Goal: Transaction & Acquisition: Download file/media

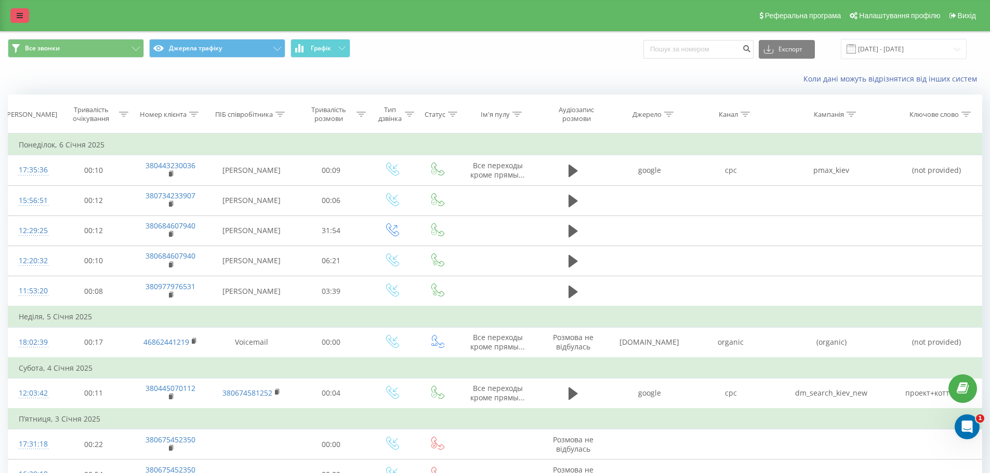
click at [19, 15] on icon at bounding box center [20, 15] width 6 height 7
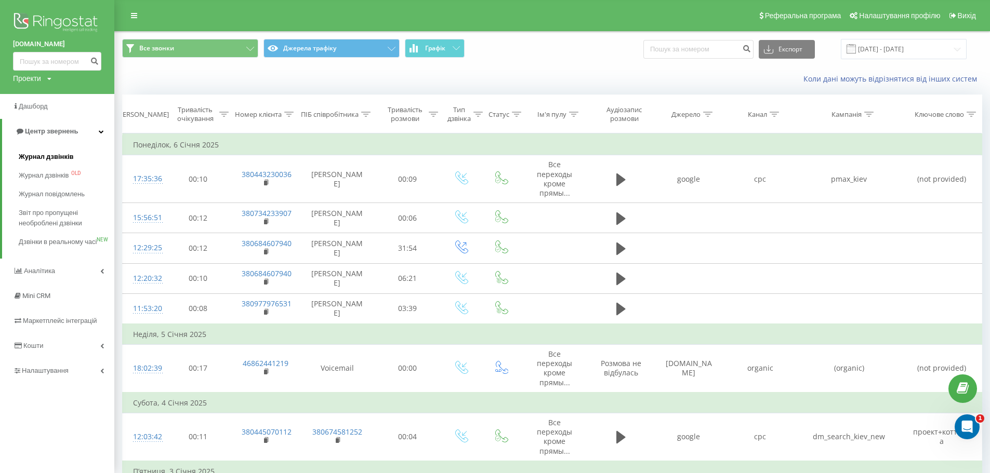
click at [54, 154] on span "Журнал дзвінків" at bounding box center [46, 157] width 55 height 10
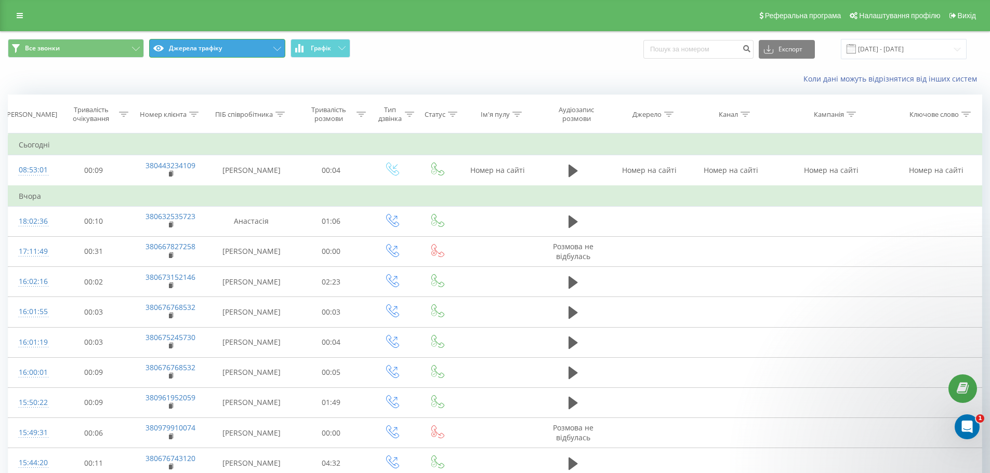
click at [229, 52] on button "Джерела трафіку" at bounding box center [217, 48] width 136 height 19
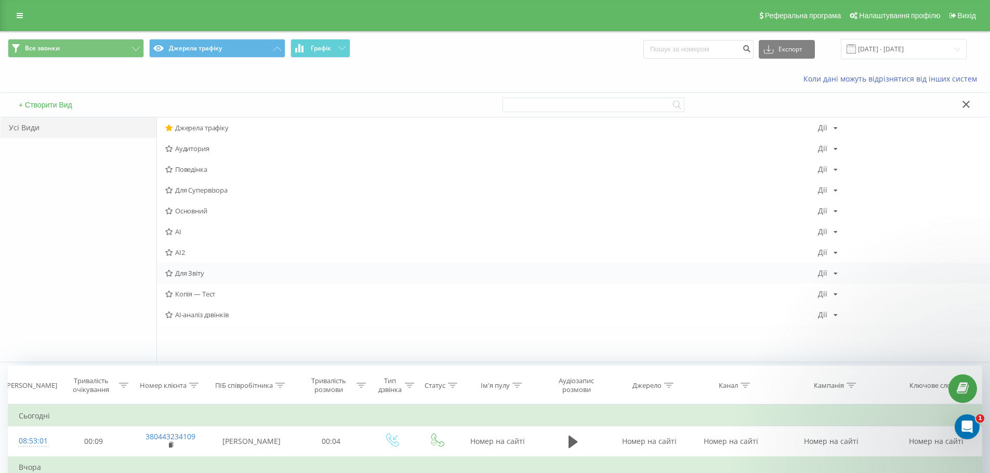
click at [197, 274] on span "Для Звіту" at bounding box center [491, 273] width 652 height 7
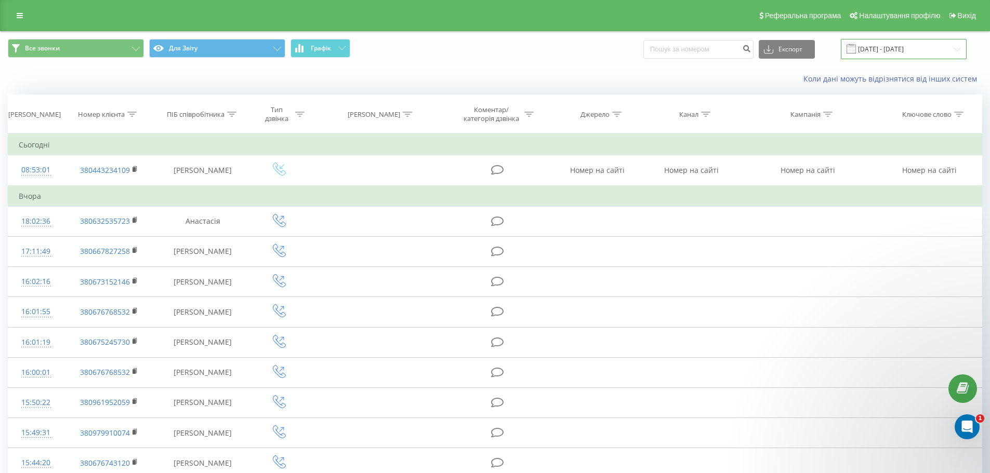
click at [921, 49] on input "[DATE] - [DATE]" at bounding box center [903, 49] width 126 height 20
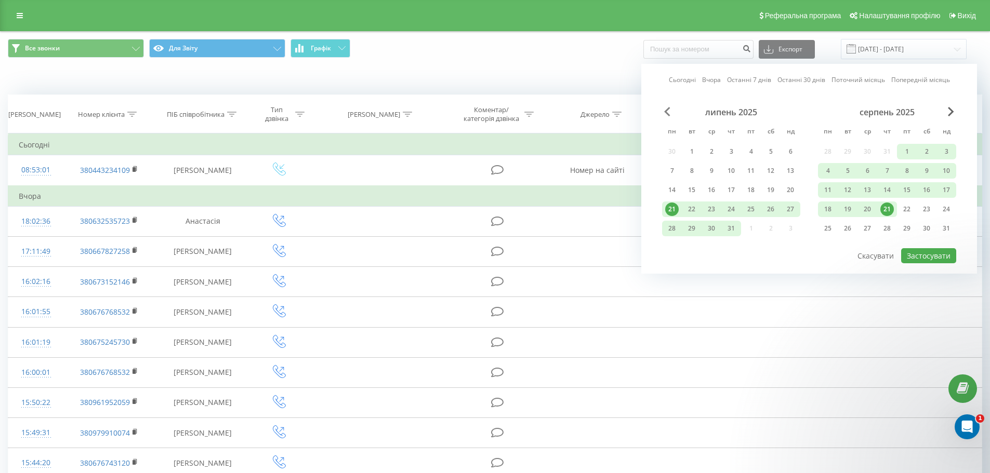
click at [666, 111] on span "Previous Month" at bounding box center [667, 111] width 6 height 9
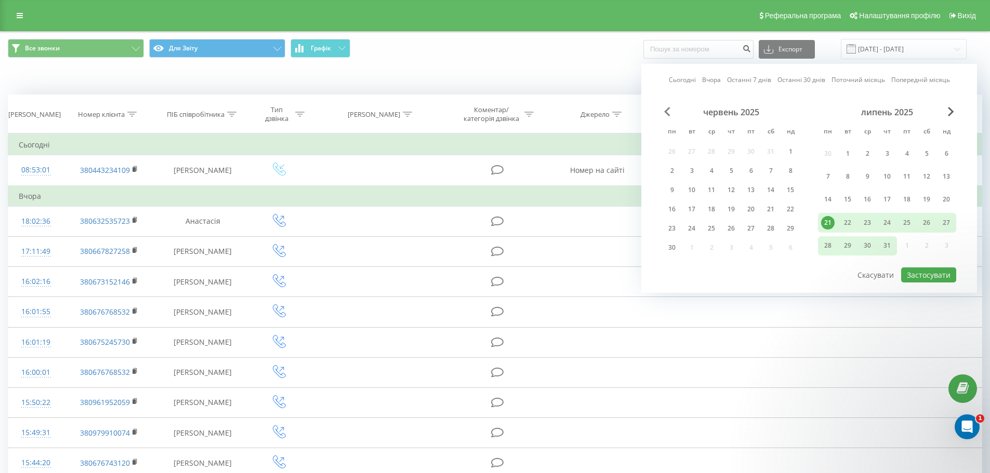
click at [666, 111] on span "Previous Month" at bounding box center [667, 111] width 6 height 9
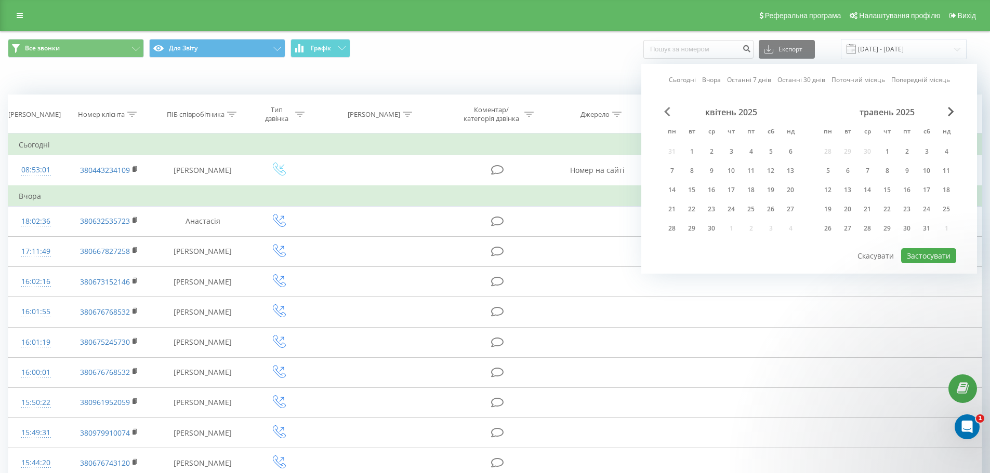
click at [666, 111] on span "Previous Month" at bounding box center [667, 111] width 6 height 9
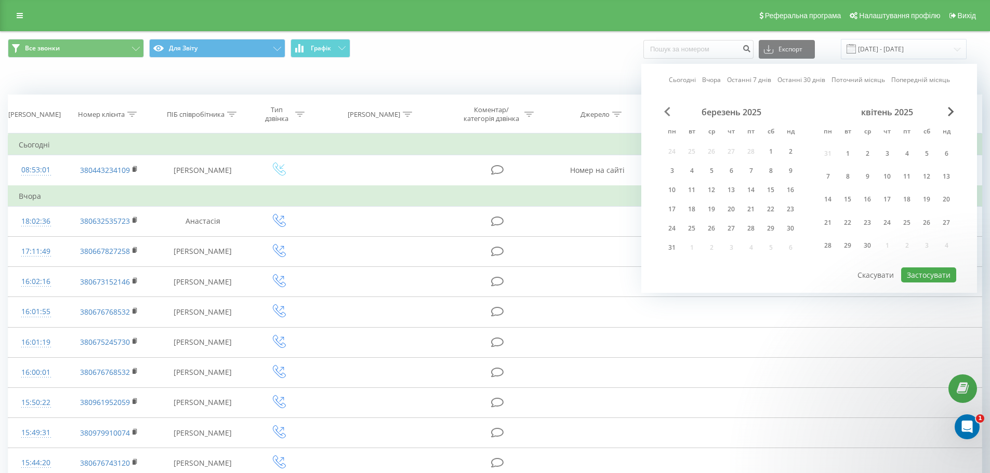
click at [666, 111] on span "Previous Month" at bounding box center [667, 111] width 6 height 9
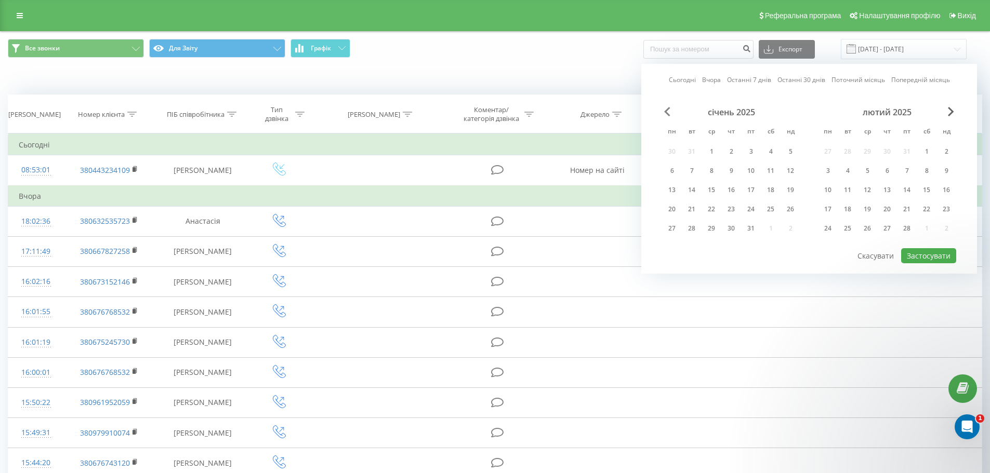
click at [666, 111] on span "Previous Month" at bounding box center [667, 111] width 6 height 9
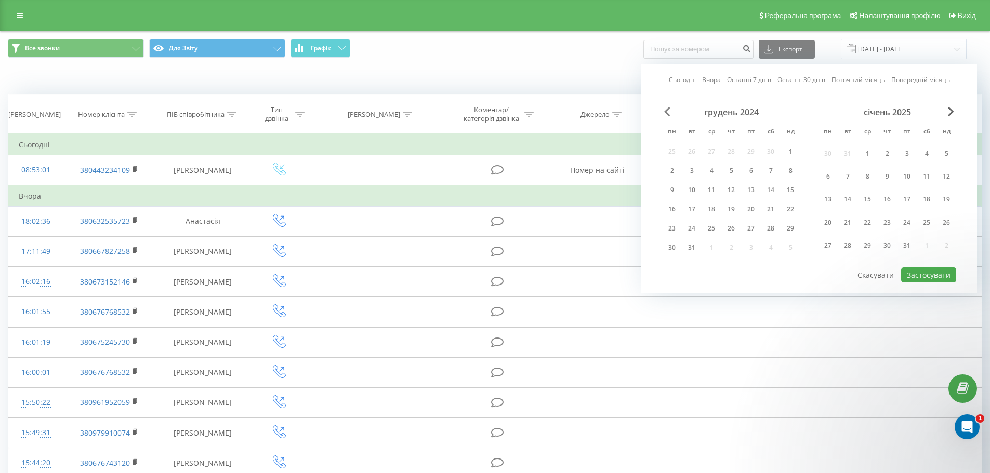
click at [666, 111] on span "Previous Month" at bounding box center [667, 111] width 6 height 9
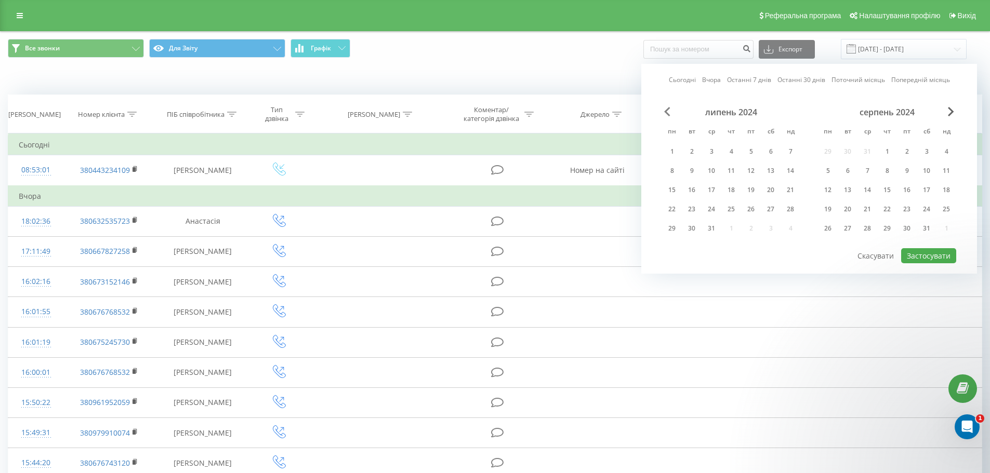
click at [666, 111] on span "Previous Month" at bounding box center [667, 111] width 6 height 9
click at [950, 111] on span "Next Month" at bounding box center [950, 111] width 6 height 9
click at [712, 151] on div "1" at bounding box center [711, 152] width 14 height 14
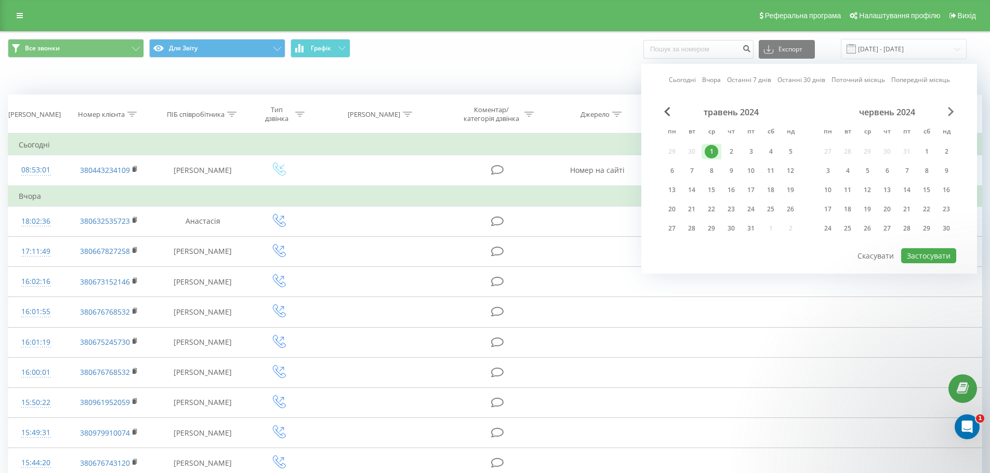
click at [949, 114] on span "Next Month" at bounding box center [950, 111] width 6 height 9
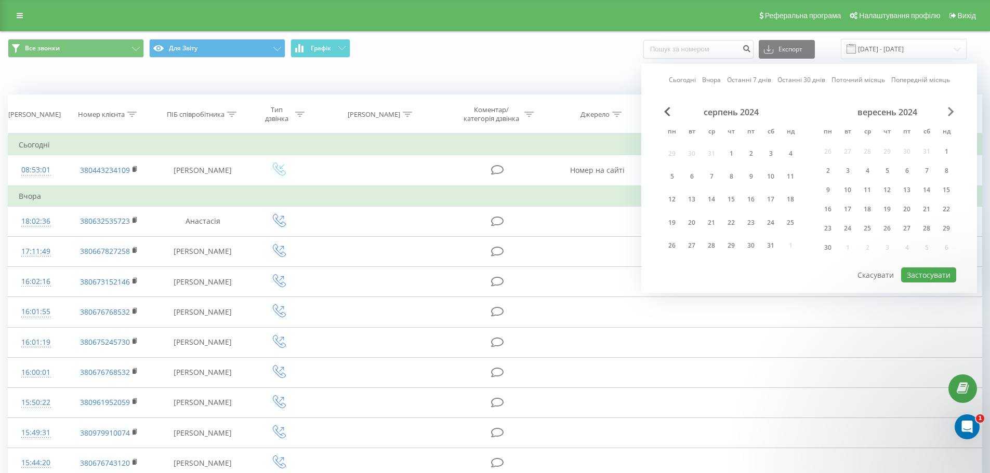
click at [949, 114] on span "Next Month" at bounding box center [950, 111] width 6 height 9
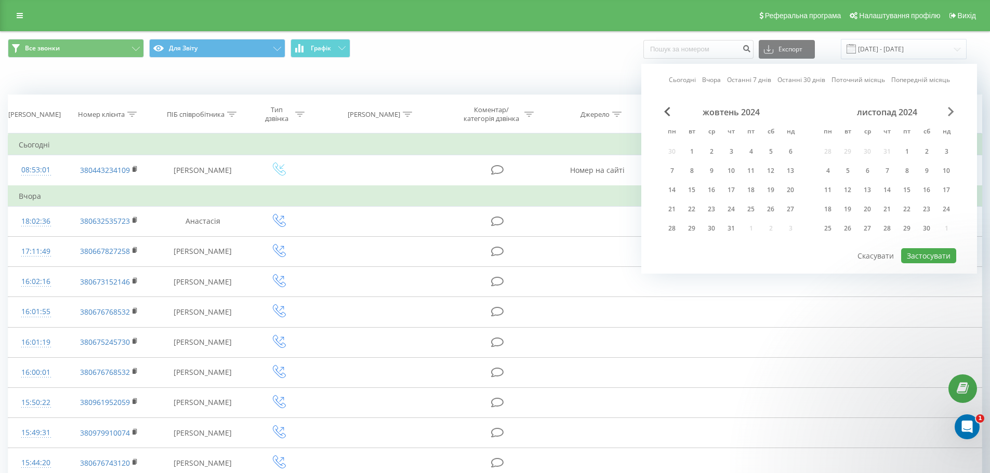
click at [949, 114] on span "Next Month" at bounding box center [950, 111] width 6 height 9
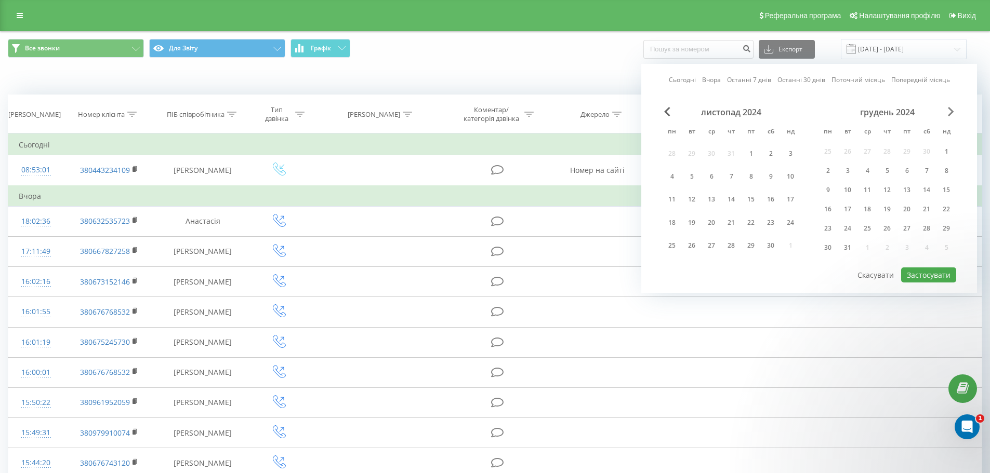
click at [949, 114] on span "Next Month" at bounding box center [950, 111] width 6 height 9
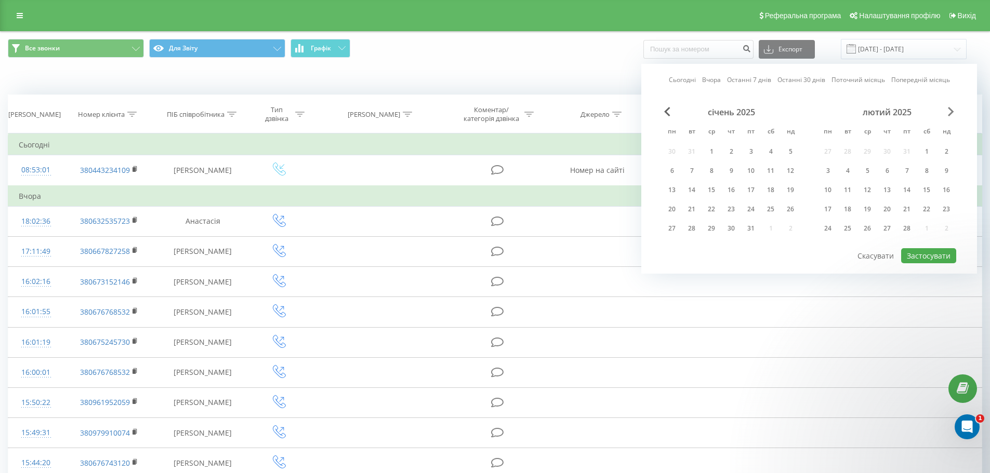
click at [949, 114] on span "Next Month" at bounding box center [950, 111] width 6 height 9
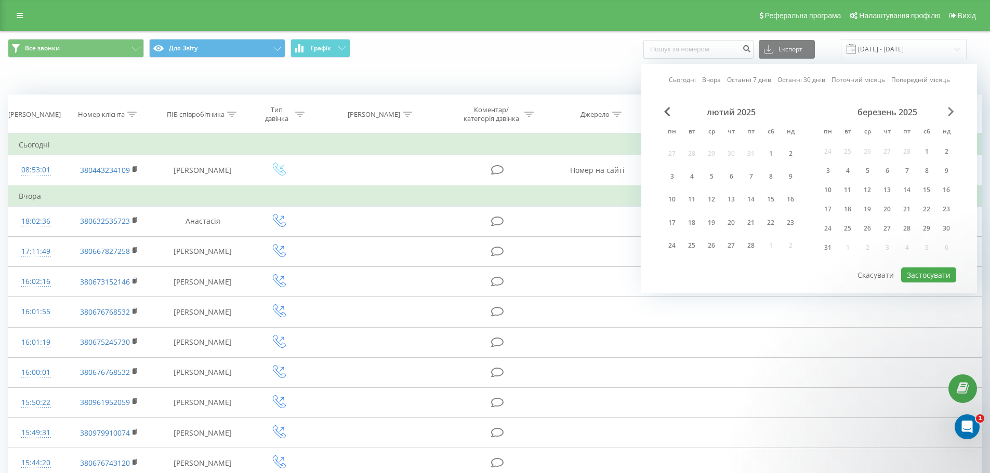
click at [949, 114] on span "Next Month" at bounding box center [950, 111] width 6 height 9
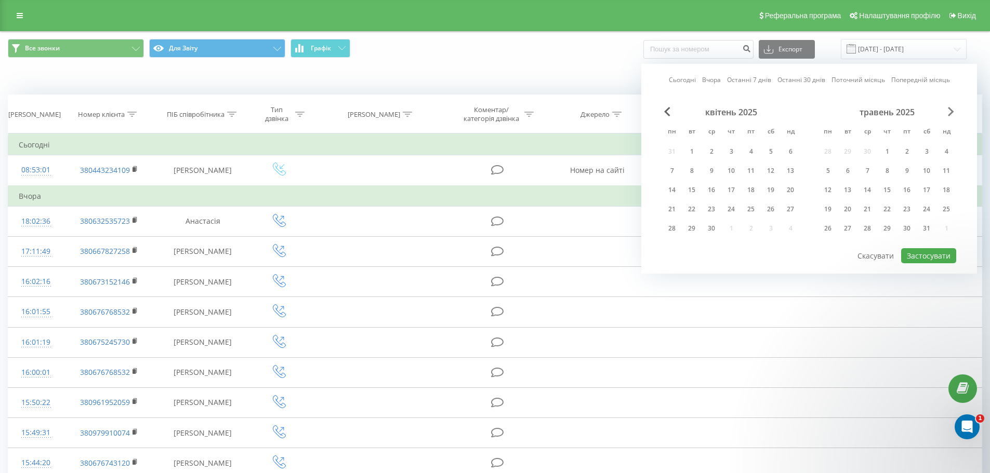
click at [949, 114] on span "Next Month" at bounding box center [950, 111] width 6 height 9
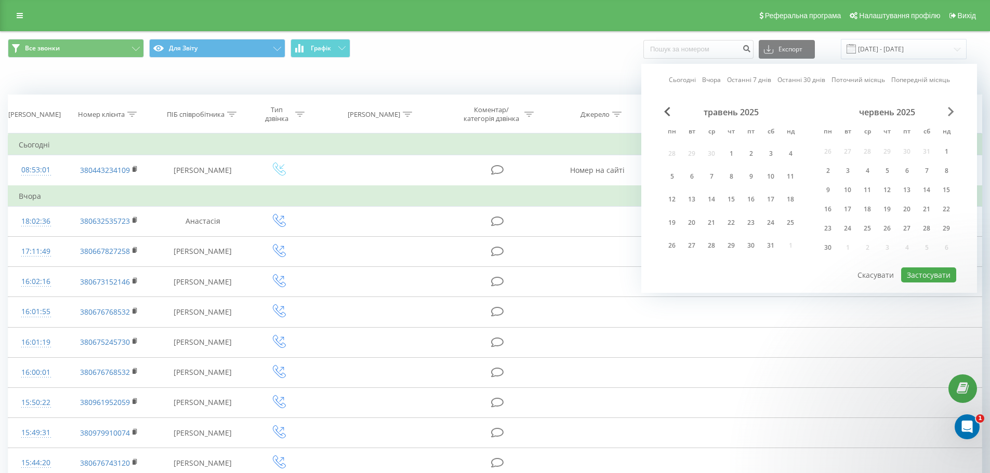
click at [949, 114] on span "Next Month" at bounding box center [950, 111] width 6 height 9
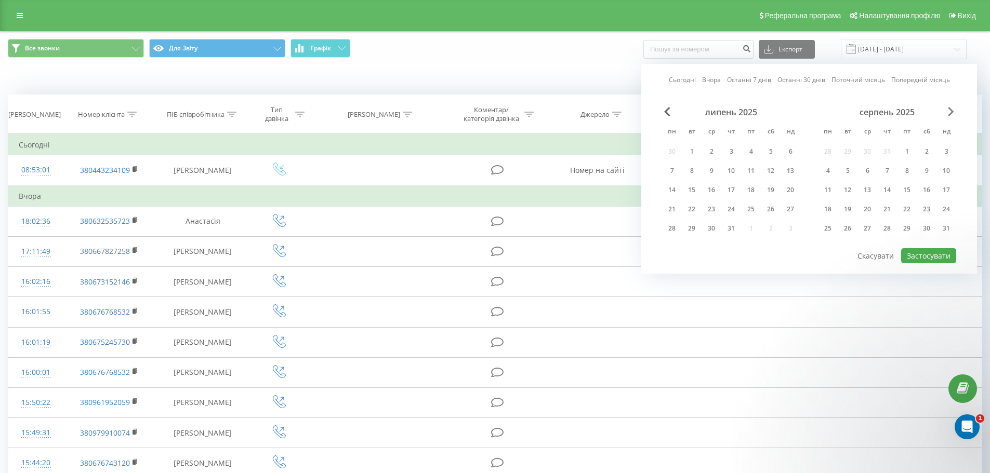
click at [949, 114] on span "Next Month" at bounding box center [950, 111] width 6 height 9
click at [668, 113] on span "Previous Month" at bounding box center [667, 111] width 6 height 9
click at [884, 212] on div "21" at bounding box center [887, 210] width 14 height 14
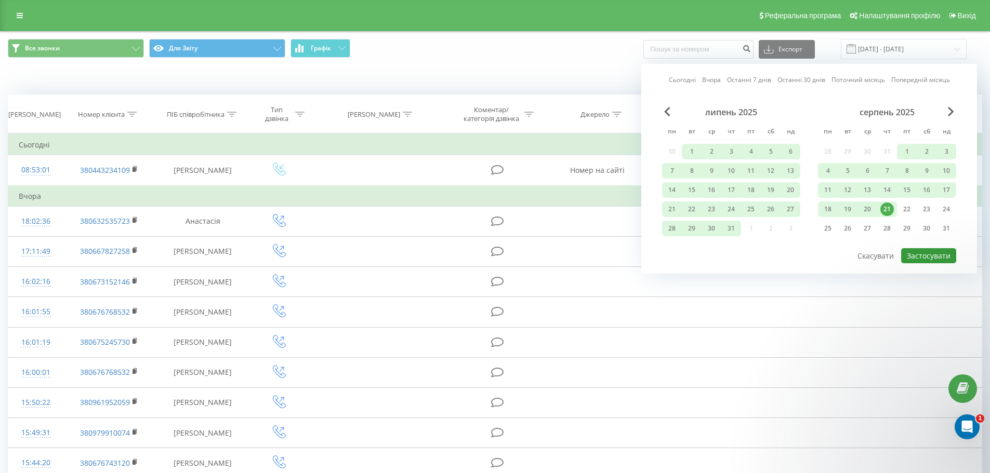
click at [931, 258] on button "Застосувати" at bounding box center [928, 255] width 55 height 15
type input "01.05.2024 - 21.08.2025"
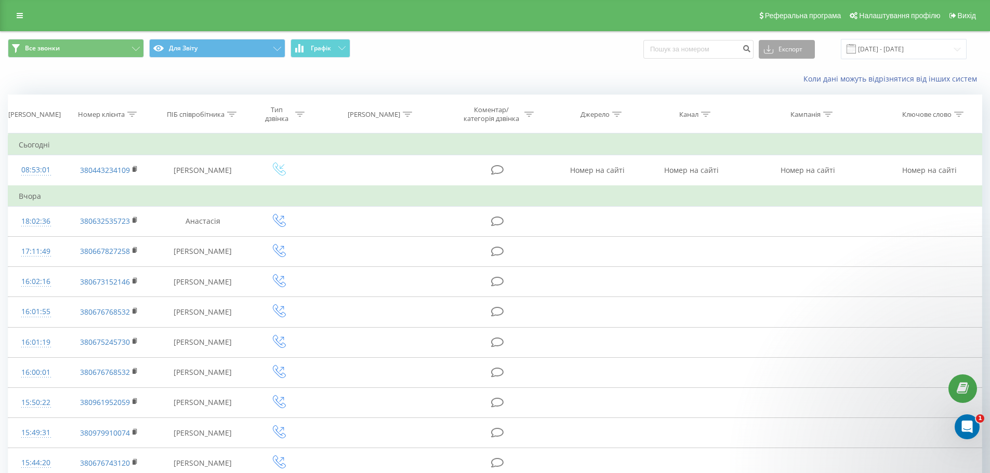
click at [794, 44] on button "Експорт" at bounding box center [786, 49] width 56 height 19
click at [782, 108] on span ".xlsx" at bounding box center [774, 106] width 15 height 10
click at [21, 14] on icon at bounding box center [20, 15] width 6 height 7
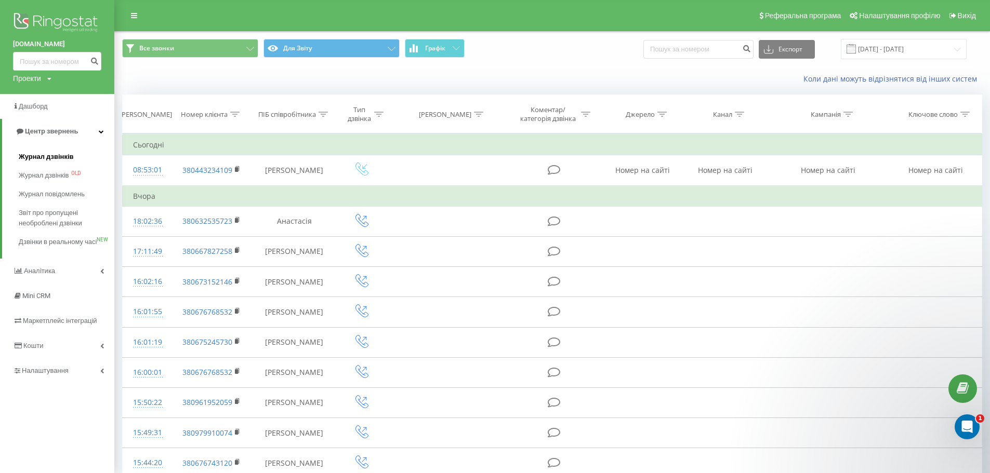
click at [55, 156] on span "Журнал дзвінків" at bounding box center [46, 157] width 55 height 10
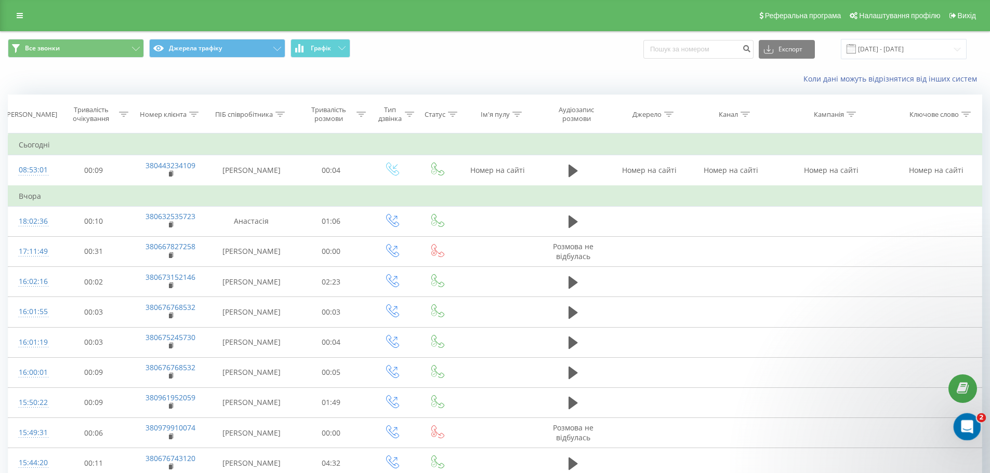
click at [970, 433] on div "Відкрити програму для спілкування Intercom" at bounding box center [965, 425] width 34 height 34
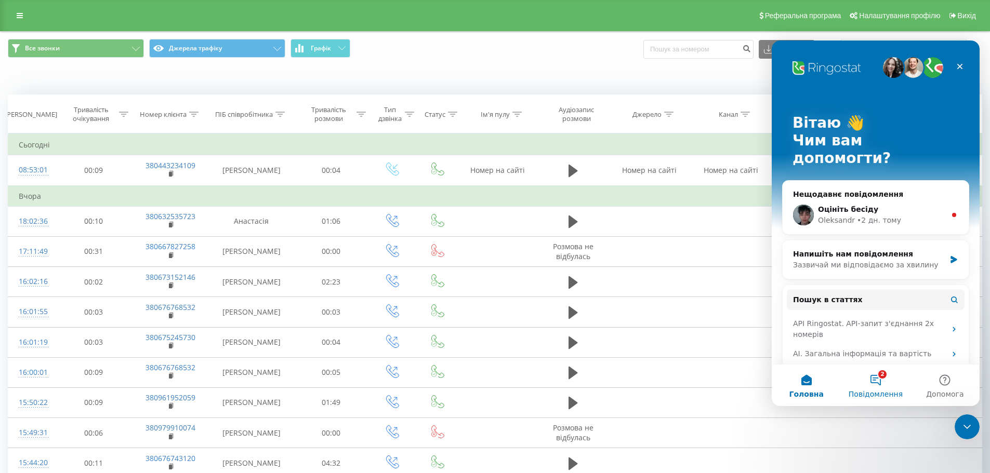
click at [876, 391] on span "Повідомлення" at bounding box center [875, 394] width 54 height 7
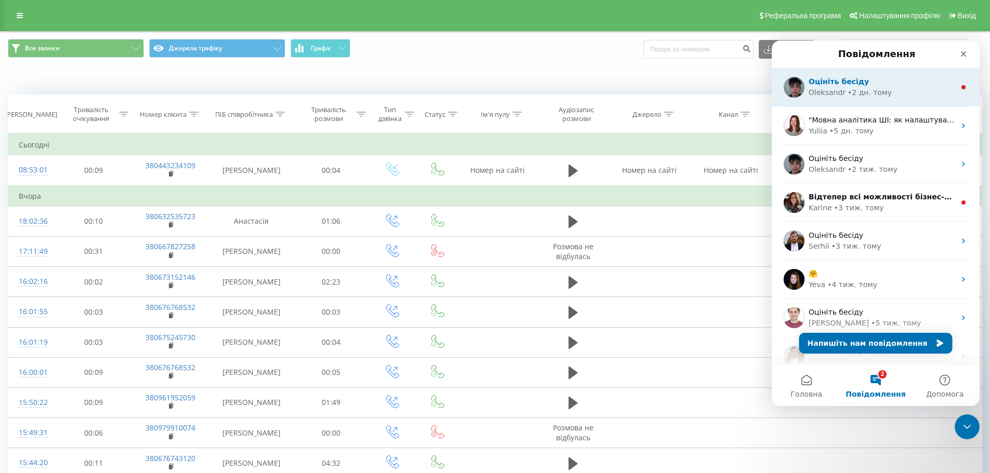
click at [902, 92] on div "Oleksandr • 2 дн. тому" at bounding box center [881, 92] width 146 height 11
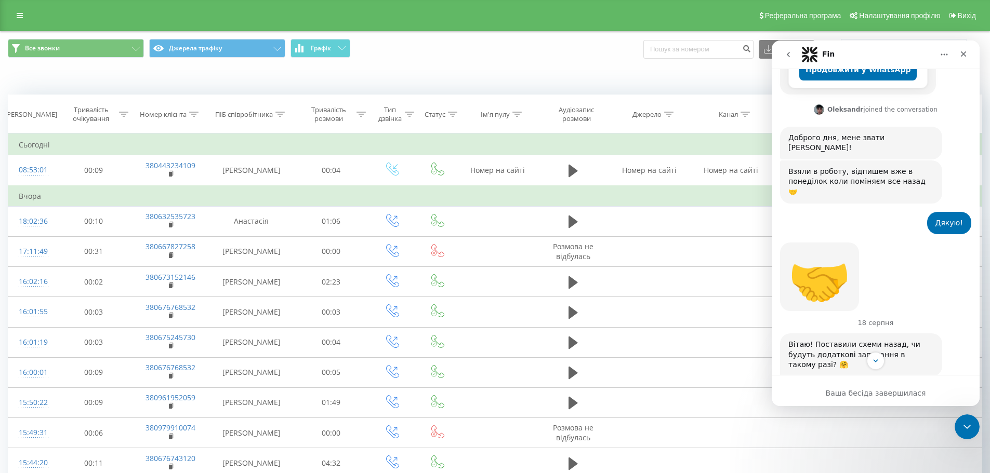
scroll to position [260, 0]
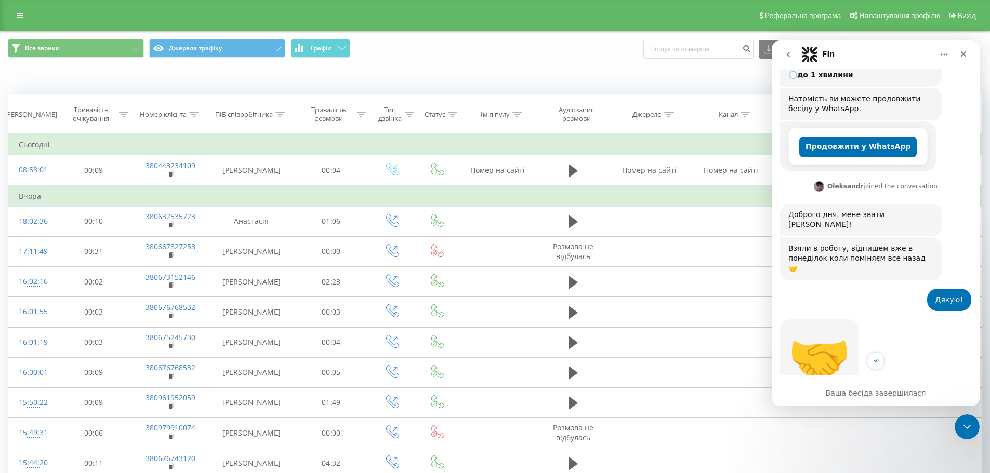
click at [788, 60] on button "go back" at bounding box center [788, 55] width 20 height 20
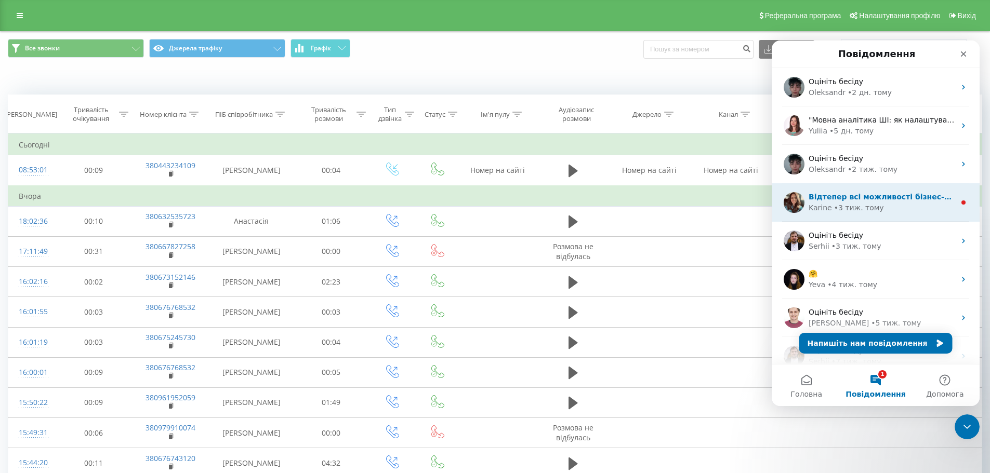
click at [886, 212] on div "[PERSON_NAME] • 3 тиж. тому" at bounding box center [881, 208] width 146 height 11
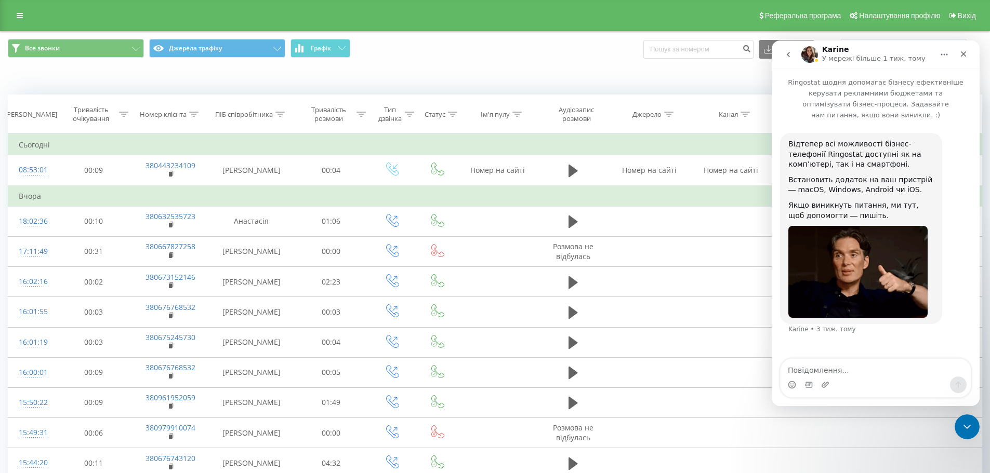
click at [780, 58] on button "go back" at bounding box center [788, 55] width 20 height 20
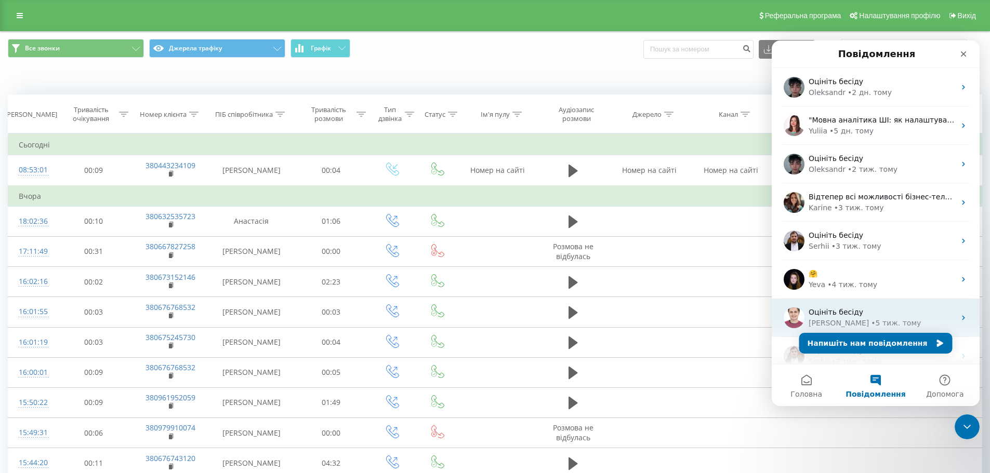
scroll to position [130, 0]
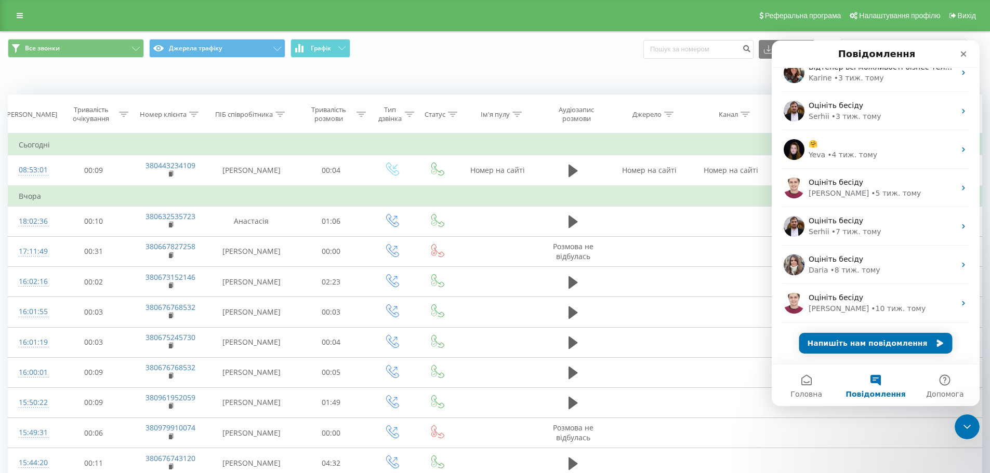
click at [883, 385] on button "Повідомлення" at bounding box center [874, 386] width 69 height 42
click at [960, 428] on icon "Закрити програму для спілкування Intercom" at bounding box center [965, 425] width 12 height 12
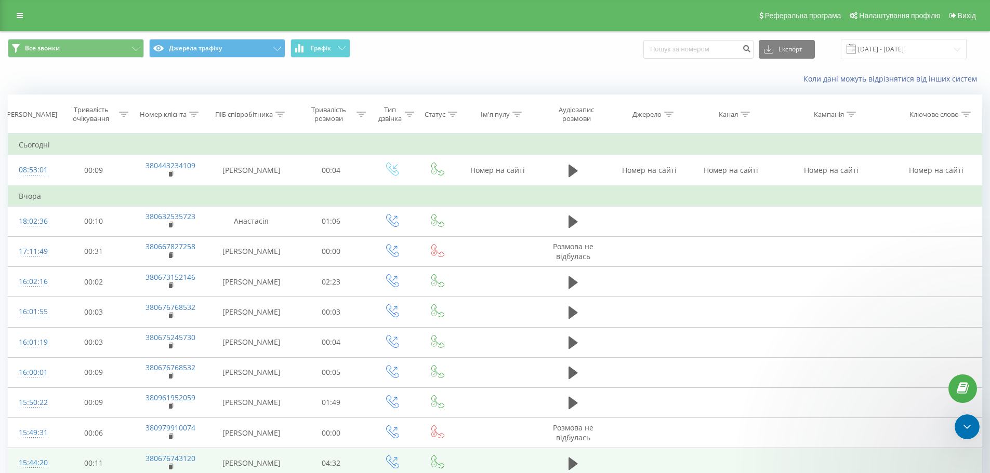
scroll to position [0, 0]
